Goal: Navigation & Orientation: Understand site structure

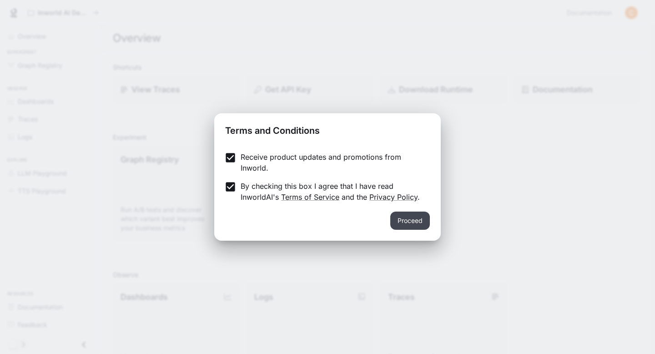
click at [391, 221] on button "Proceed" at bounding box center [410, 221] width 40 height 18
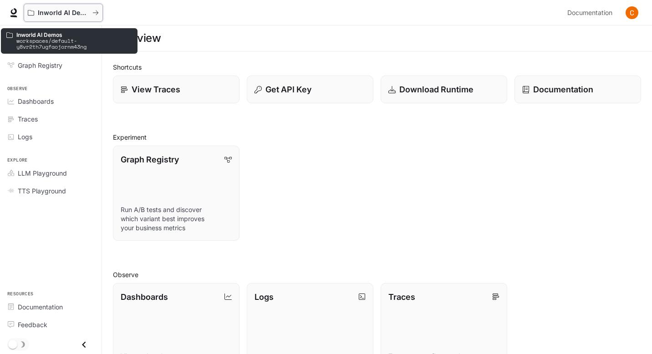
click at [50, 14] on p "Inworld AI Demos" at bounding box center [63, 13] width 51 height 8
click at [90, 15] on div "Inworld AI Demos" at bounding box center [60, 13] width 65 height 8
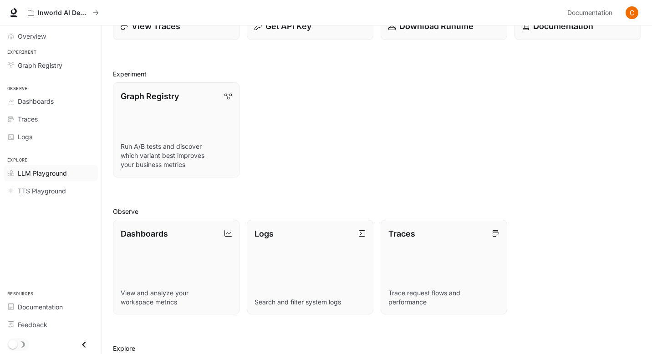
scroll to position [172, 0]
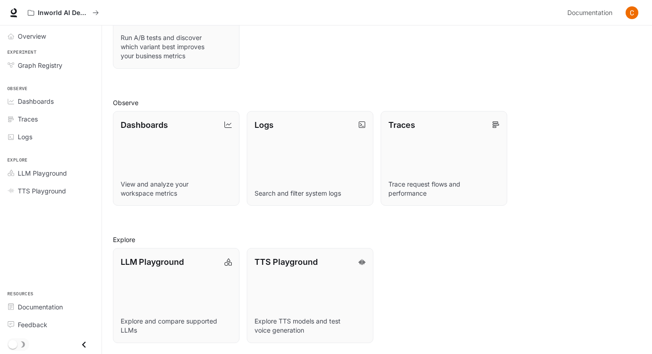
click at [57, 245] on div "Overview Experiment Graph Registry Observe Dashboards Traces Logs Explore LLM P…" at bounding box center [50, 189] width 101 height 329
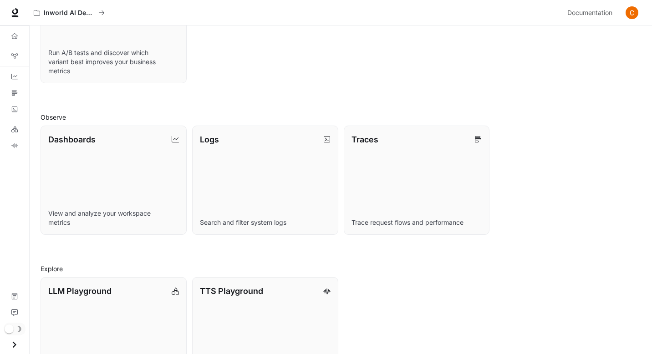
click at [18, 184] on div "Overview Graph Registry Dashboards Traces Logs LLM Playground TTS Playground Do…" at bounding box center [14, 189] width 29 height 329
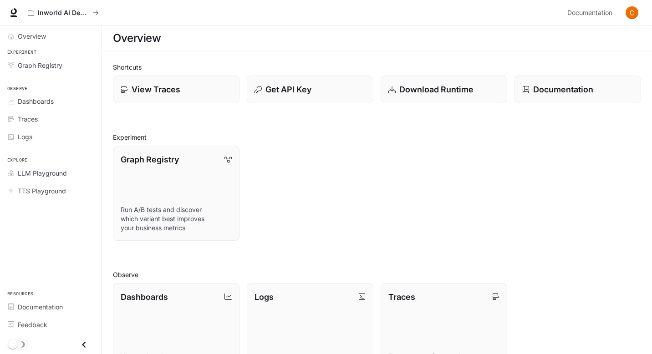
click at [84, 344] on icon "Close drawer" at bounding box center [84, 345] width 12 height 12
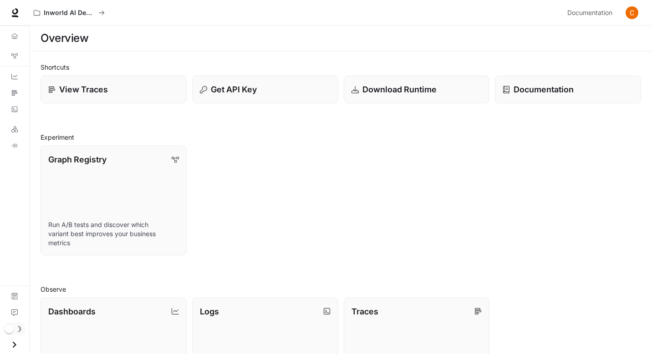
click at [16, 230] on div "Overview Graph Registry Dashboards Traces Logs LLM Playground TTS Playground Do…" at bounding box center [14, 189] width 29 height 329
